Goal: Transaction & Acquisition: Book appointment/travel/reservation

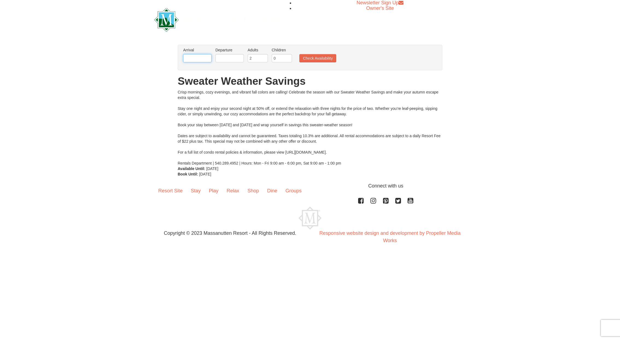
click at [193, 59] on input "text" at bounding box center [197, 58] width 28 height 8
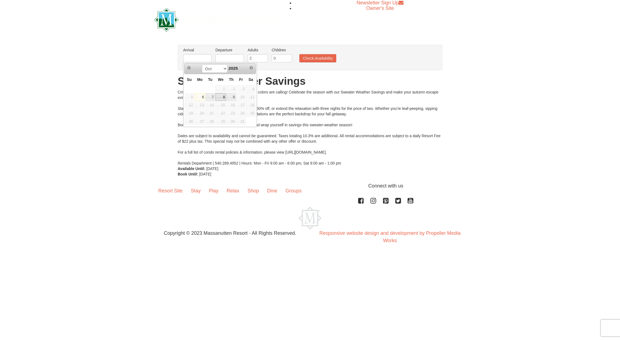
click at [223, 96] on link "8" at bounding box center [220, 97] width 11 height 8
type input "[DATE]"
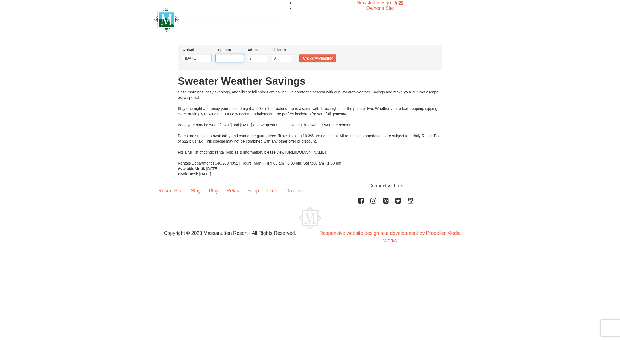
click at [230, 59] on input "text" at bounding box center [229, 58] width 28 height 8
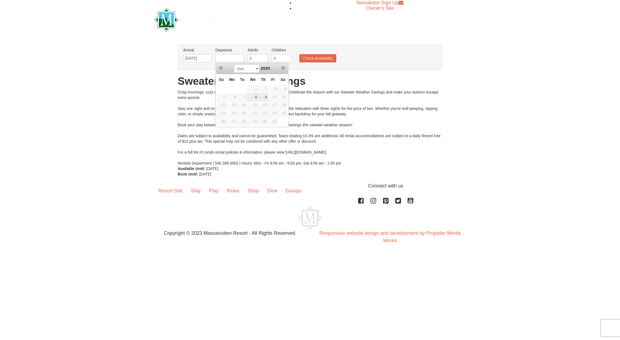
click at [220, 103] on span "12" at bounding box center [221, 105] width 10 height 8
click at [222, 103] on span "12" at bounding box center [221, 105] width 10 height 8
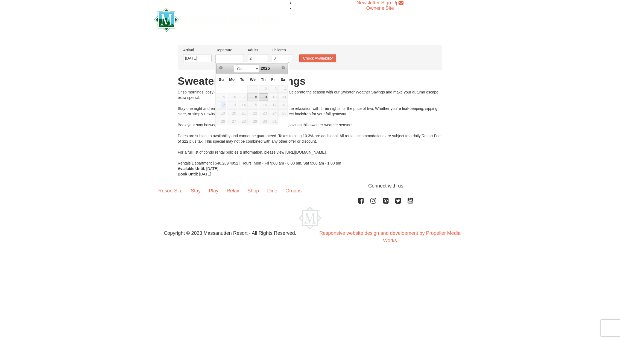
drag, startPoint x: 222, startPoint y: 103, endPoint x: 266, endPoint y: 96, distance: 44.9
click at [266, 96] on link "9" at bounding box center [262, 97] width 9 height 8
type input "10/09/2025"
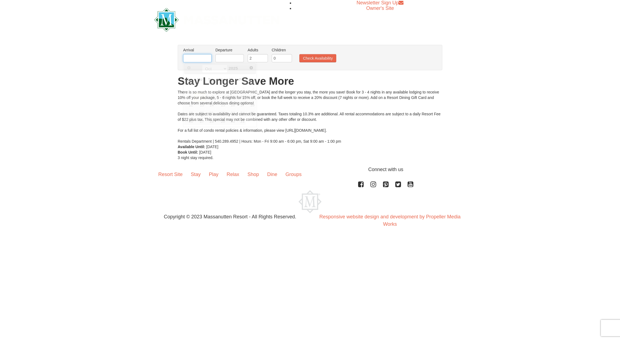
click at [192, 59] on input "text" at bounding box center [197, 58] width 28 height 8
click at [138, 131] on div "× From: To: Adults: 2 Children: 0 Change Arrival Please format dates MM/DD/YYYY…" at bounding box center [310, 102] width 620 height 126
click at [198, 58] on input "text" at bounding box center [197, 58] width 28 height 8
click at [223, 97] on link "8" at bounding box center [220, 97] width 11 height 8
type input "[DATE]"
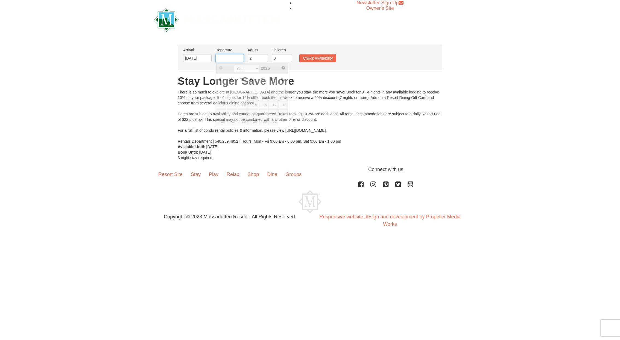
click at [231, 58] on input "text" at bounding box center [229, 58] width 28 height 8
click at [222, 104] on link "12" at bounding box center [221, 105] width 10 height 8
type input "[DATE]"
click at [311, 60] on button "Check Availability" at bounding box center [317, 58] width 37 height 8
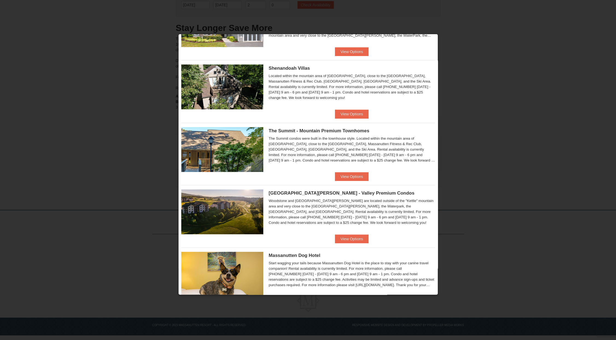
scroll to position [136, 0]
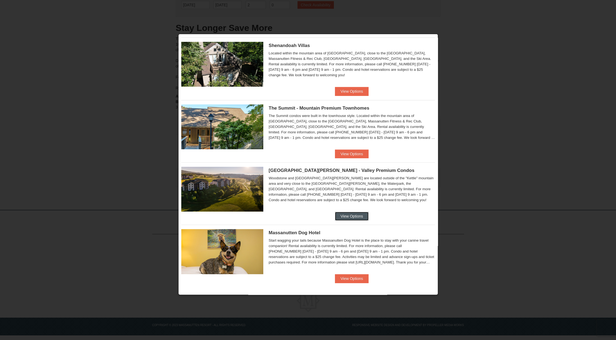
click at [355, 213] on button "View Options" at bounding box center [351, 216] width 33 height 9
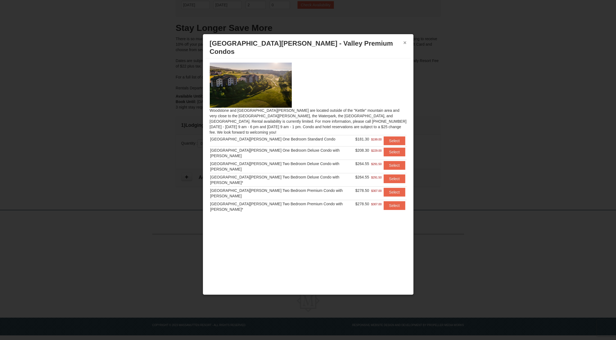
click at [405, 42] on button "×" at bounding box center [404, 42] width 3 height 5
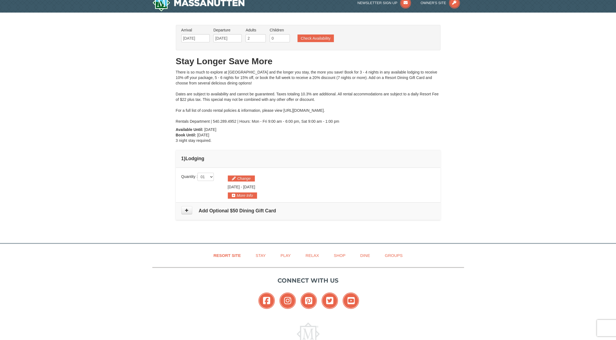
scroll to position [0, 0]
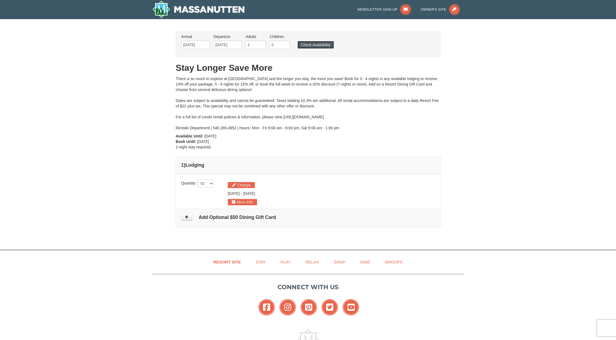
click at [326, 46] on button "Check Availability" at bounding box center [315, 45] width 36 height 8
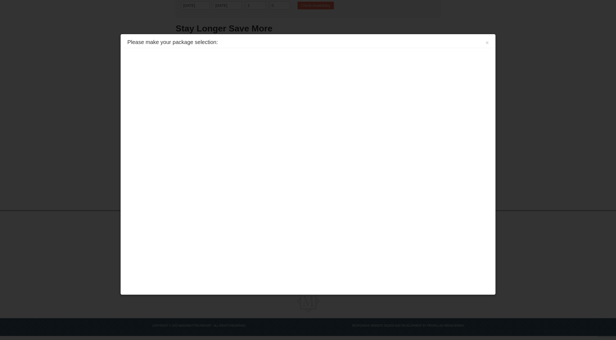
scroll to position [40, 0]
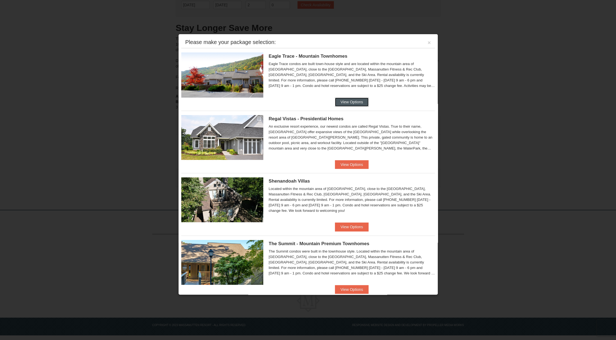
click at [355, 103] on button "View Options" at bounding box center [351, 102] width 33 height 9
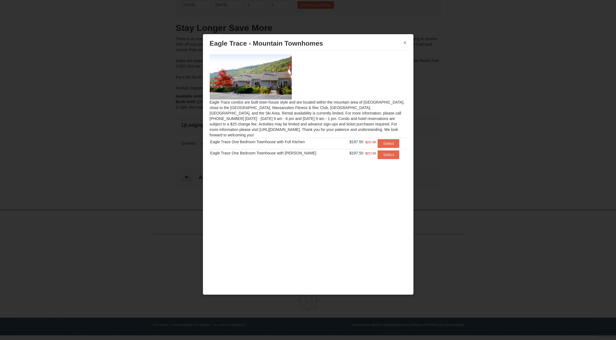
click at [404, 41] on button "×" at bounding box center [404, 42] width 3 height 5
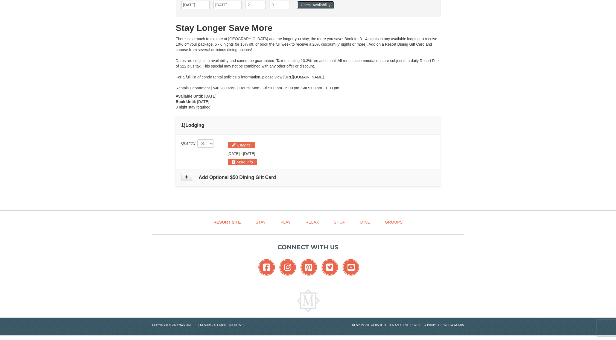
click at [316, 4] on button "Check Availability" at bounding box center [315, 5] width 36 height 8
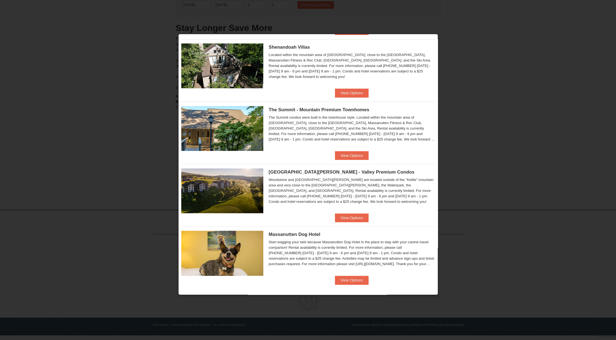
scroll to position [136, 0]
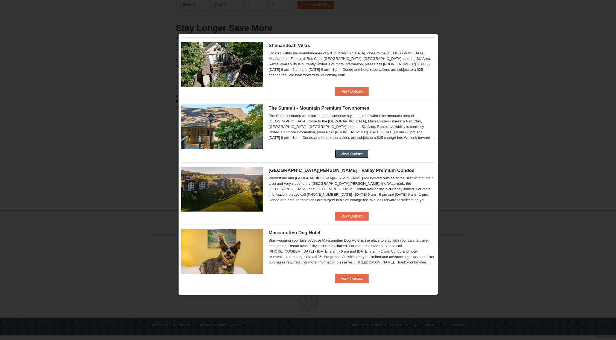
click at [353, 152] on button "View Options" at bounding box center [351, 153] width 33 height 9
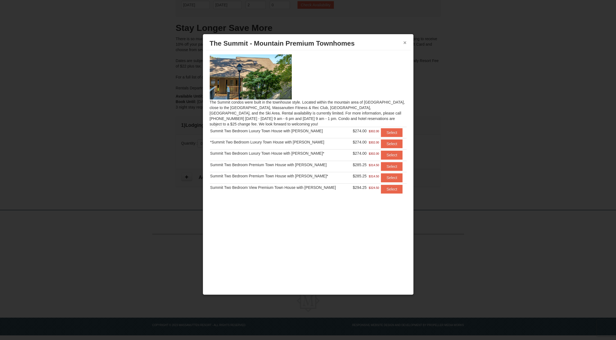
click at [405, 44] on button "×" at bounding box center [404, 42] width 3 height 5
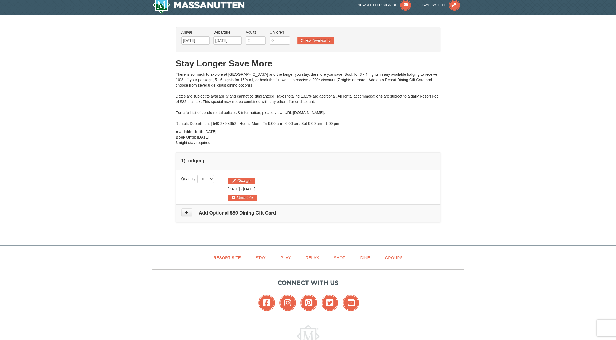
scroll to position [0, 0]
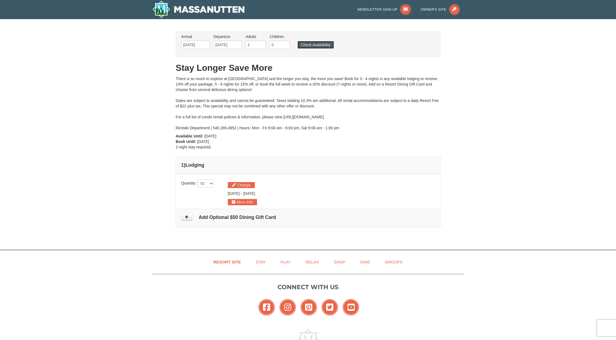
click at [317, 45] on button "Check Availability" at bounding box center [315, 45] width 36 height 8
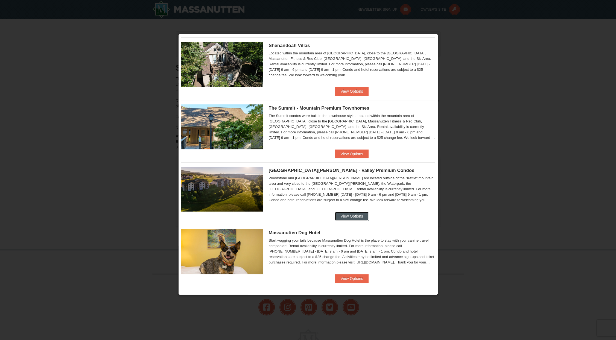
click at [350, 216] on button "View Options" at bounding box center [351, 216] width 33 height 9
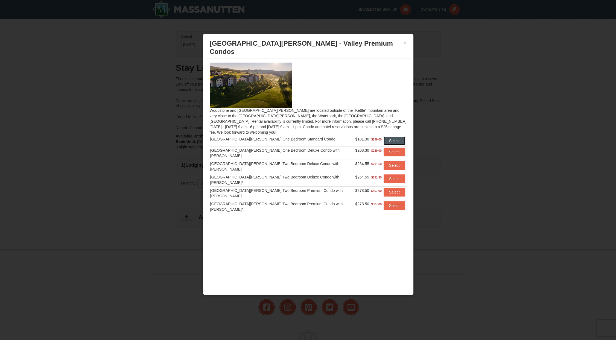
click at [392, 136] on button "Select" at bounding box center [394, 140] width 22 height 9
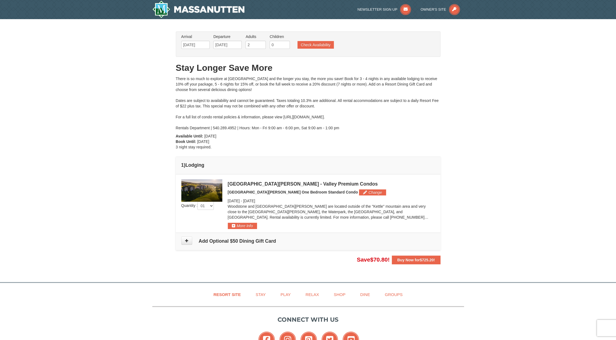
scroll to position [72, 0]
